Goal: Task Accomplishment & Management: Complete application form

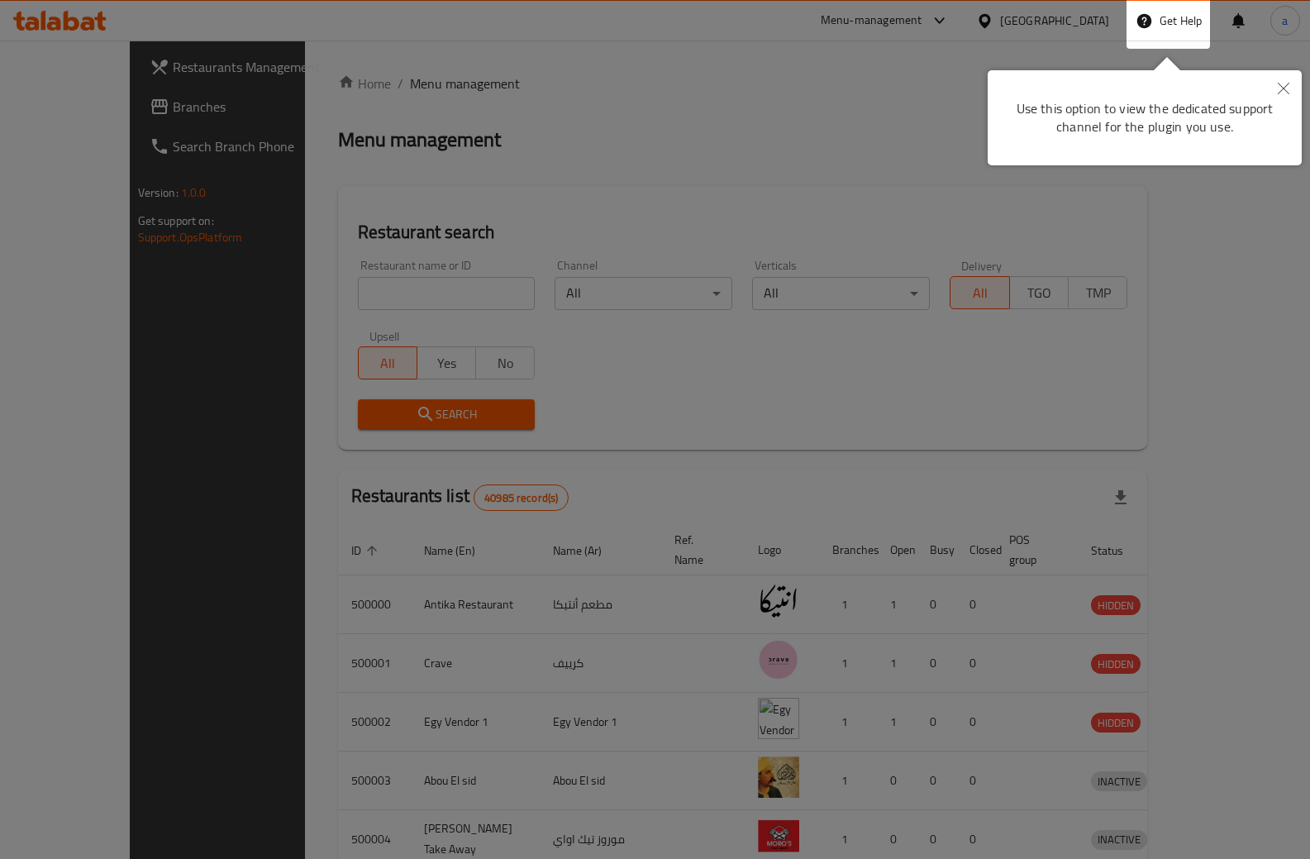
click at [1281, 86] on icon "Close" at bounding box center [1284, 89] width 12 height 12
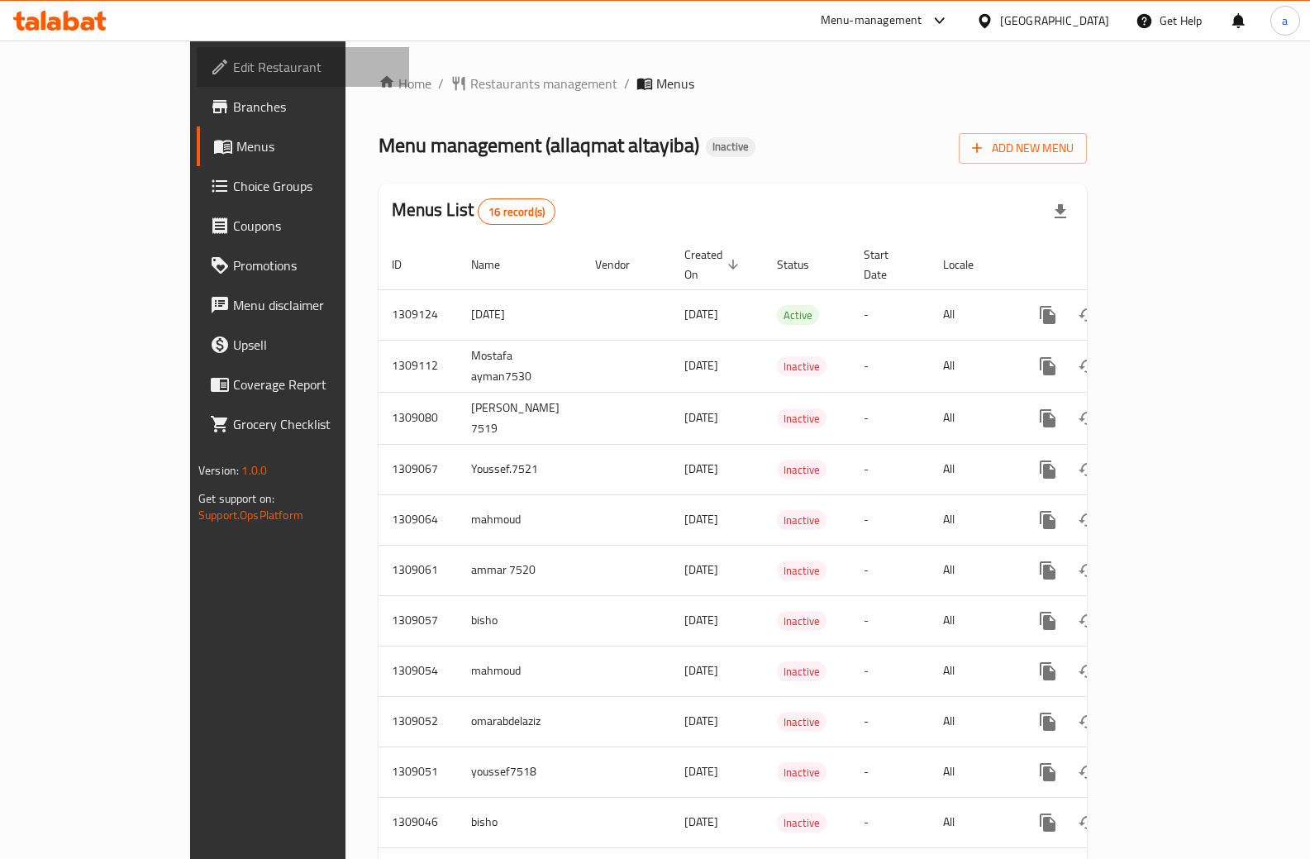
click at [197, 83] on link "Edit Restaurant" at bounding box center [303, 67] width 212 height 40
click at [1074, 145] on span "Add New Menu" at bounding box center [1023, 148] width 102 height 21
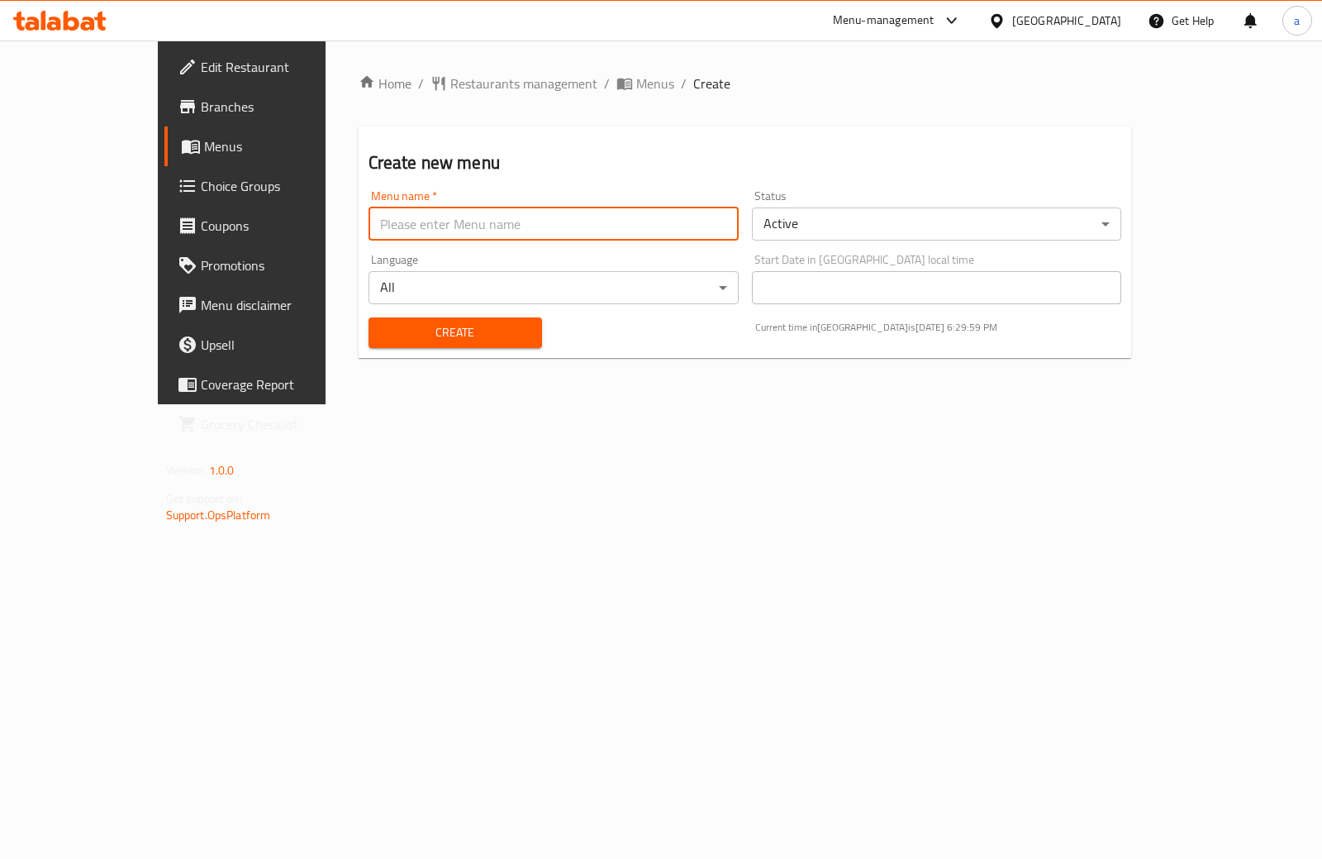
click at [388, 227] on input "text" at bounding box center [554, 223] width 370 height 33
type input "[DATE]"
click at [869, 226] on body "​ Menu-management Egypt Get Help a Edit Restaurant Branches Menus Choice Groups…" at bounding box center [661, 449] width 1322 height 818
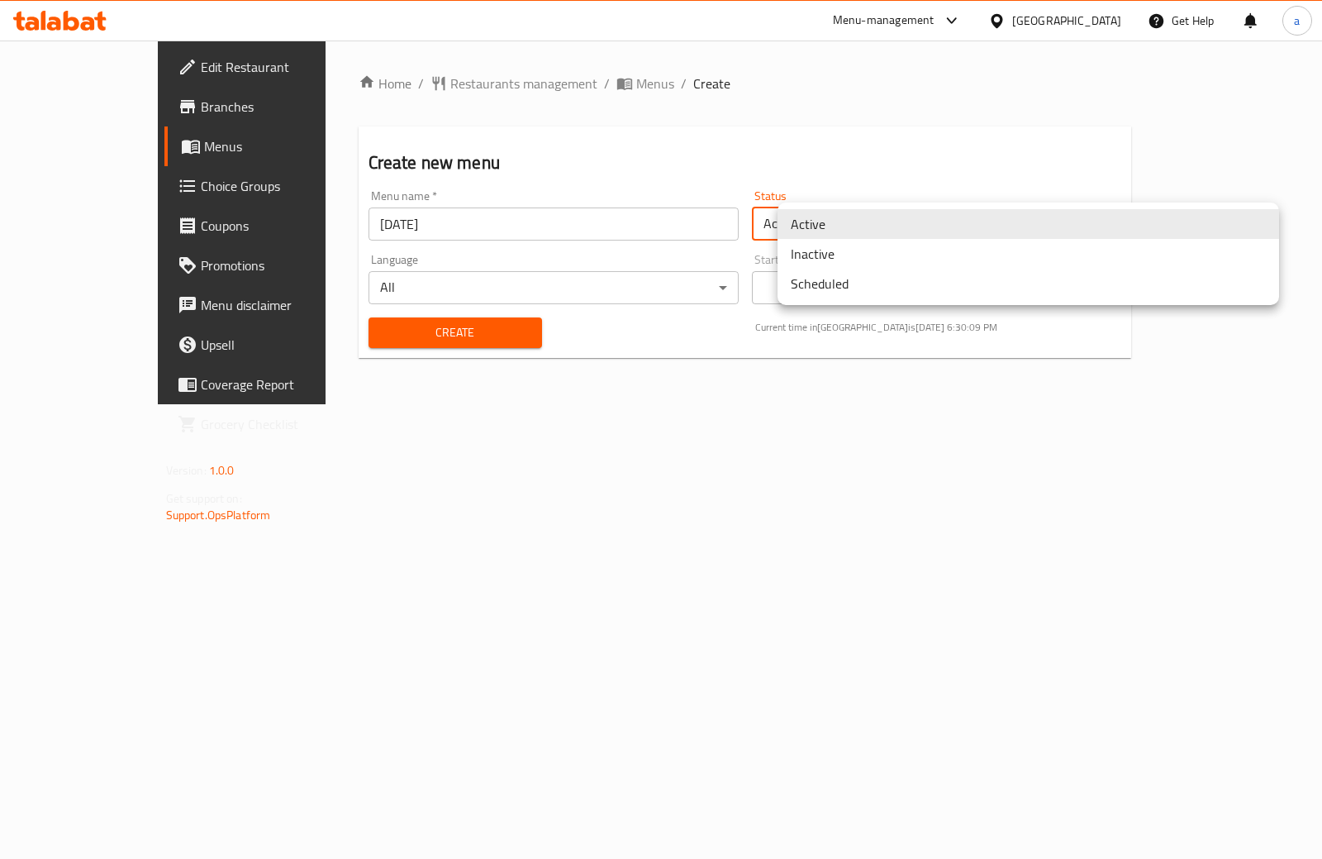
click at [817, 188] on div at bounding box center [661, 429] width 1322 height 859
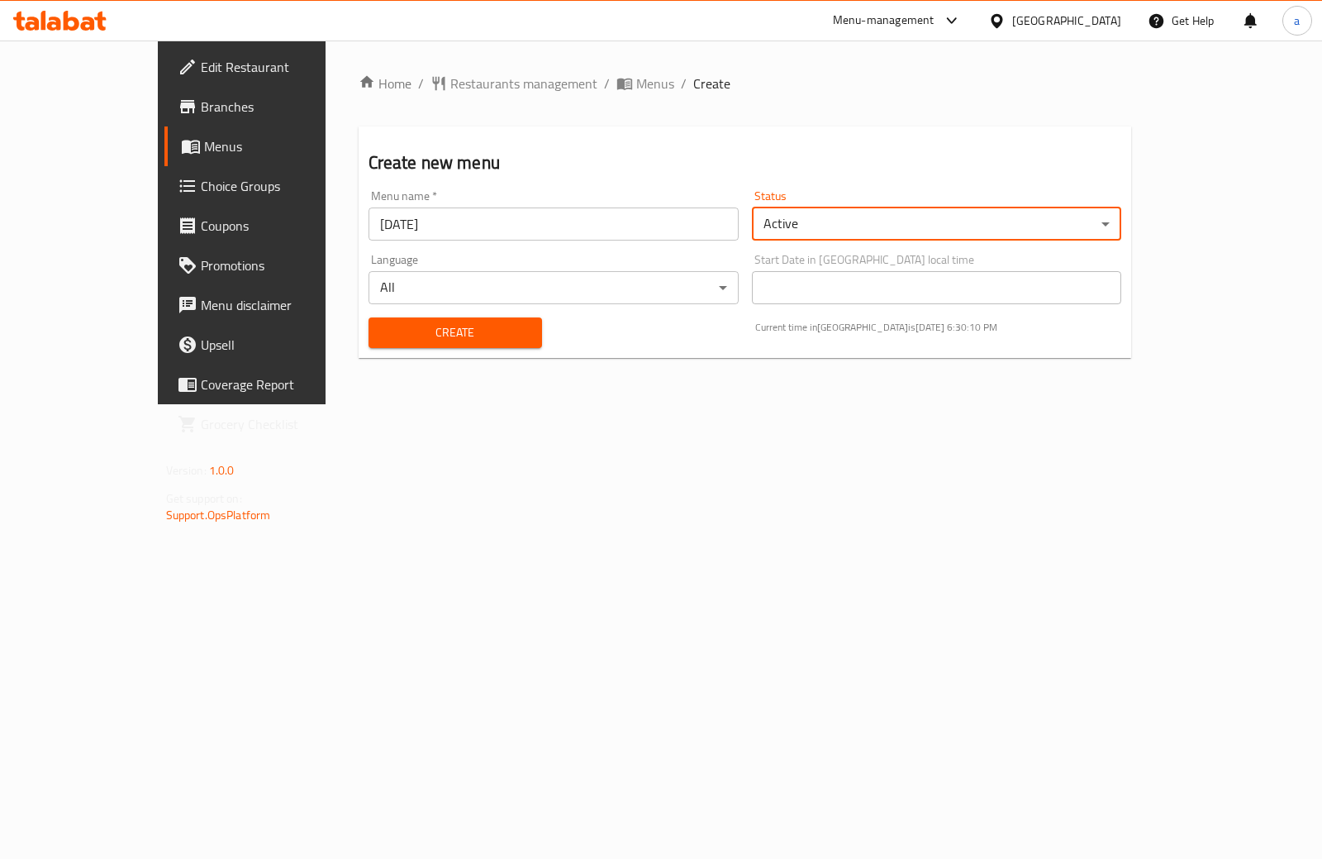
click at [382, 326] on span "Create" at bounding box center [455, 332] width 147 height 21
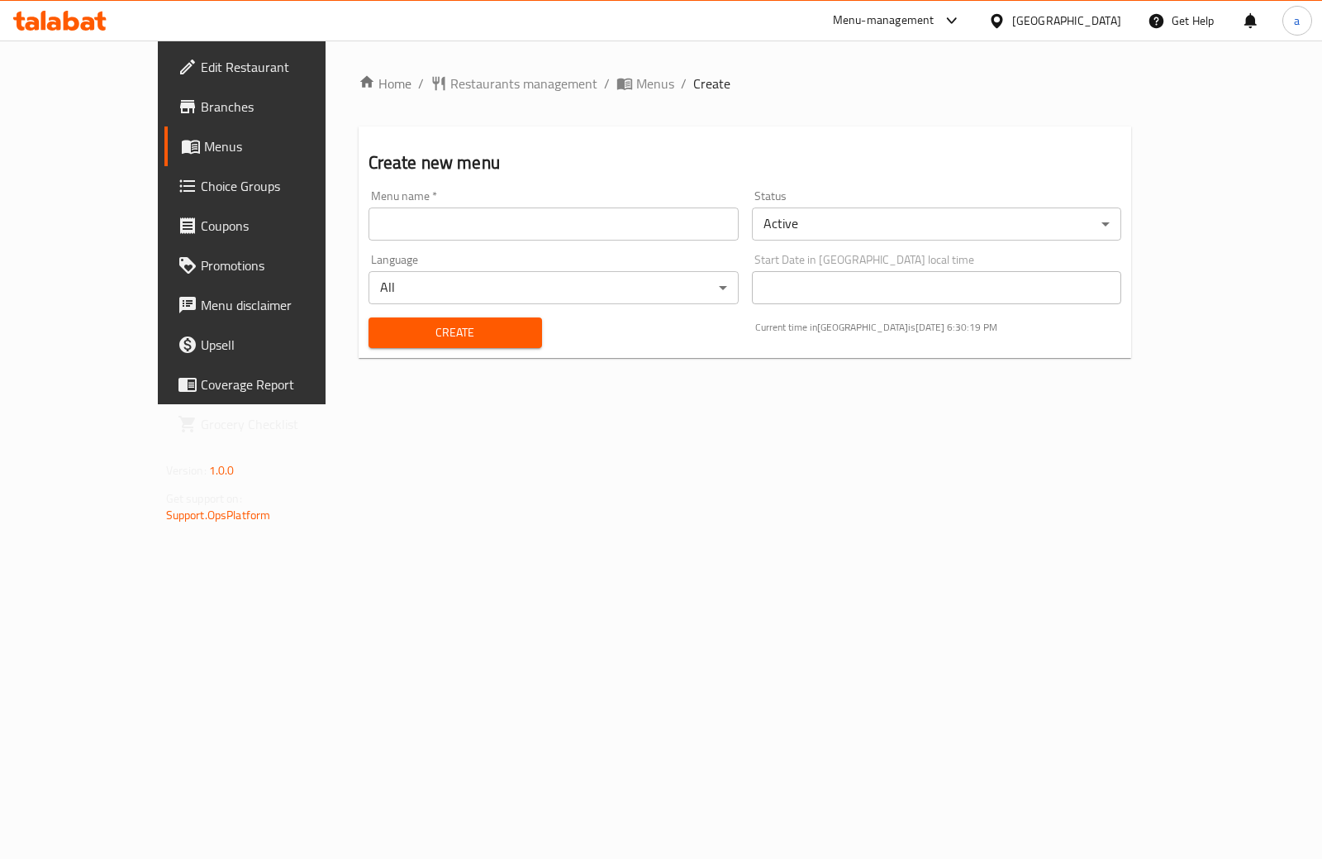
click at [451, 239] on input "text" at bounding box center [554, 223] width 370 height 33
type input "[DATE]"
click at [204, 143] on span "Menus" at bounding box center [284, 146] width 161 height 20
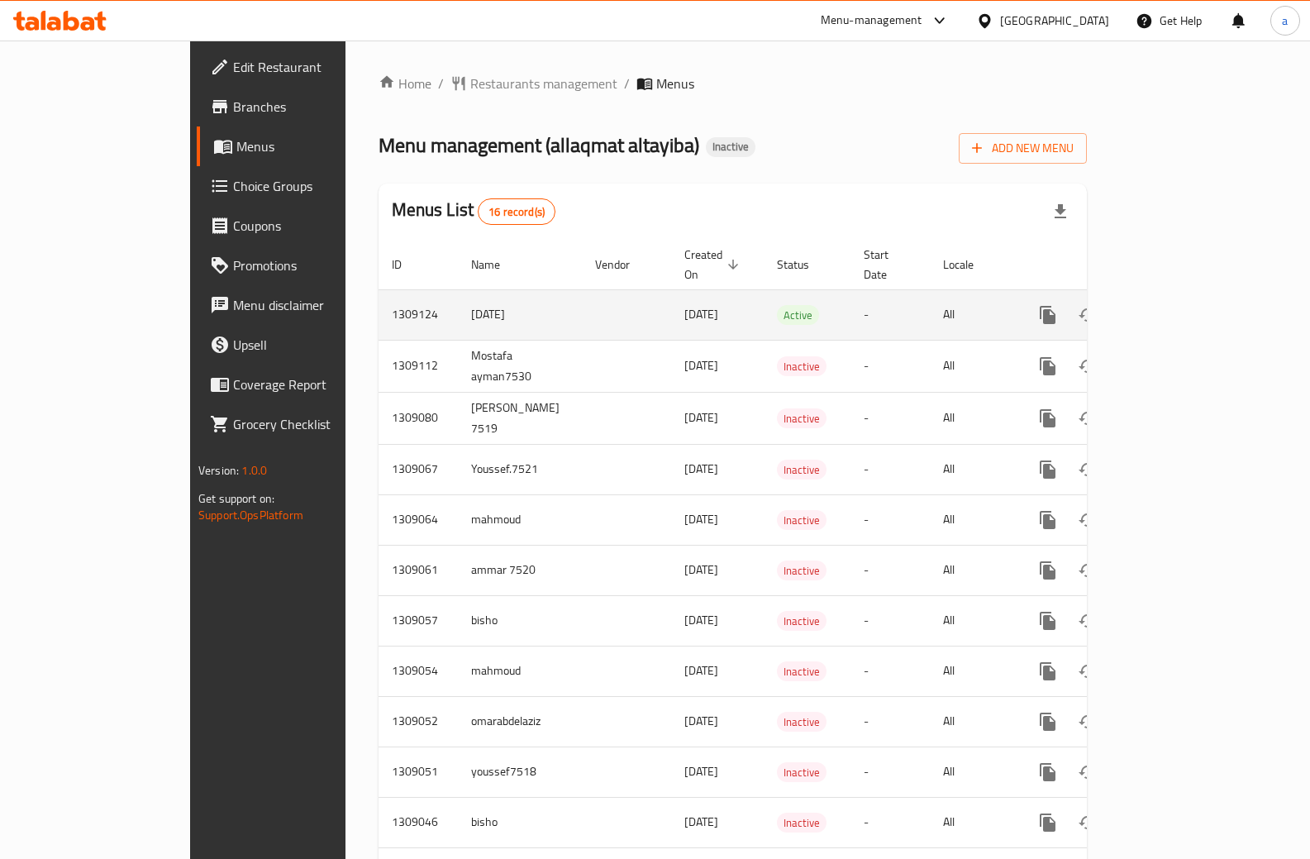
drag, startPoint x: 341, startPoint y: 304, endPoint x: 429, endPoint y: 303, distance: 87.6
click at [458, 303] on td "[DATE]" at bounding box center [520, 314] width 124 height 50
click at [850, 289] on td "-" at bounding box center [889, 314] width 79 height 50
click at [694, 295] on td "[DATE]" at bounding box center [717, 314] width 93 height 50
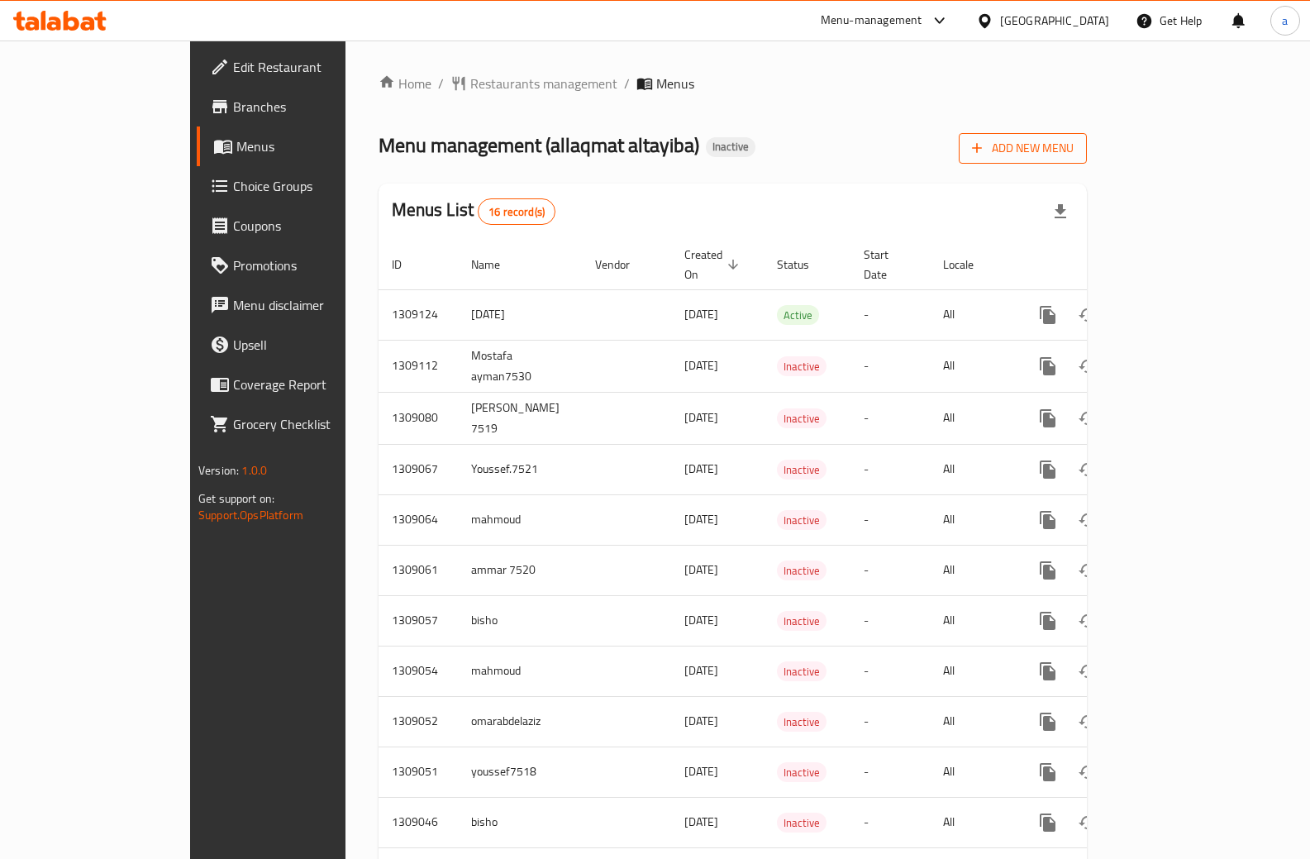
click at [1074, 138] on span "Add New Menu" at bounding box center [1023, 148] width 102 height 21
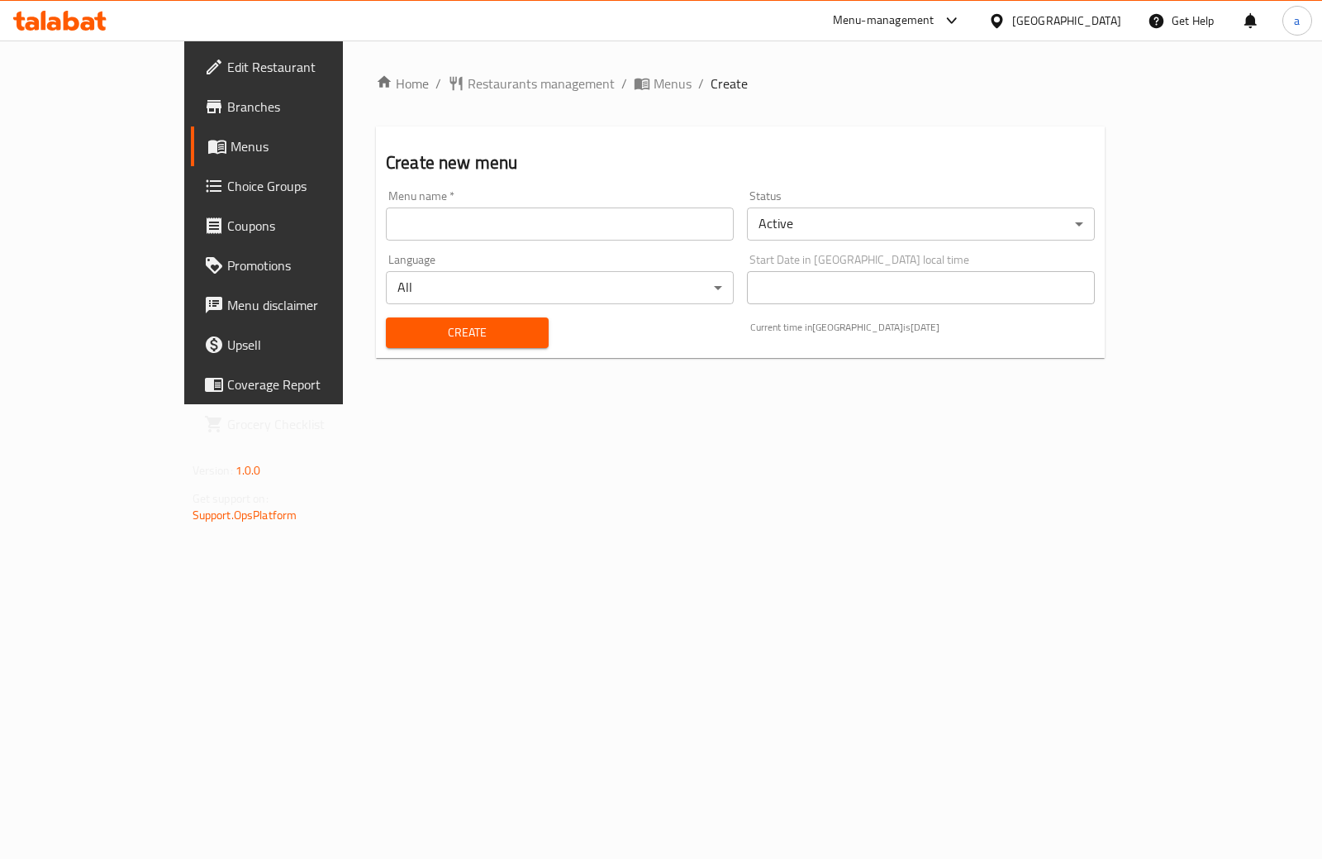
click at [406, 245] on div "Menu name   * Menu name *" at bounding box center [559, 215] width 361 height 64
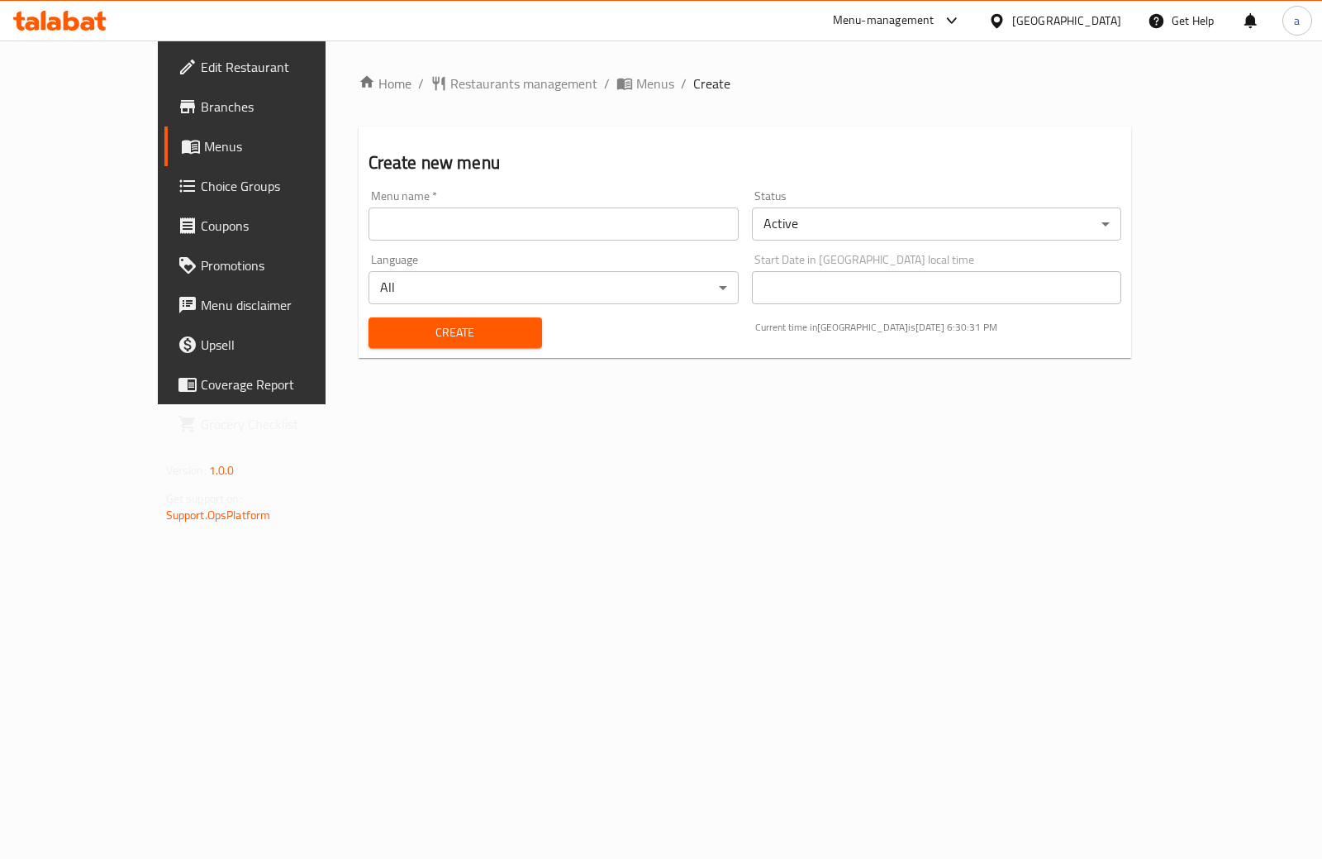
click at [405, 231] on input "text" at bounding box center [554, 223] width 370 height 33
type input "[DATE]"
